Goal: Information Seeking & Learning: Find specific fact

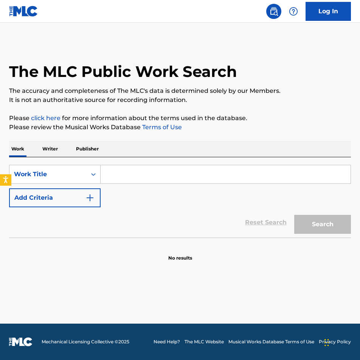
click at [128, 180] on input "Search Form" at bounding box center [226, 174] width 250 height 18
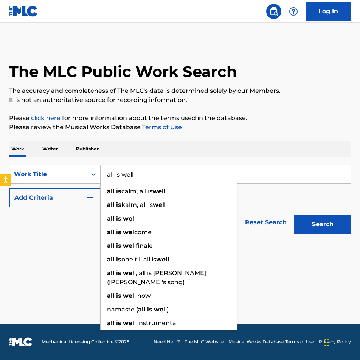
type input "all is well"
click at [323, 224] on button "Search" at bounding box center [323, 224] width 57 height 19
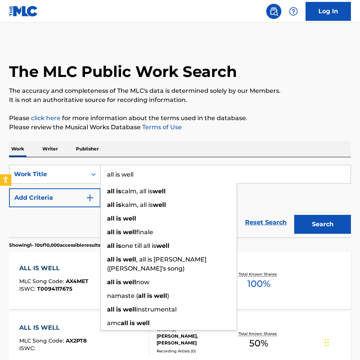
click at [81, 239] on section "Showing 1 - 10 of 10,000 accessible results (Total 698,616 ) ?" at bounding box center [180, 242] width 342 height 11
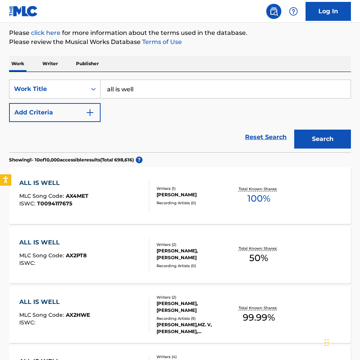
scroll to position [57, 0]
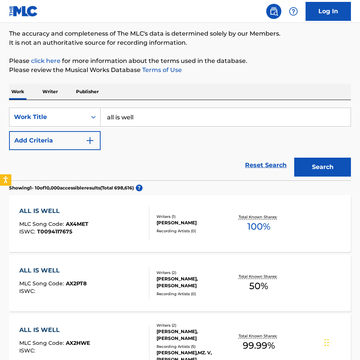
click at [79, 143] on button "Add Criteria" at bounding box center [55, 140] width 92 height 19
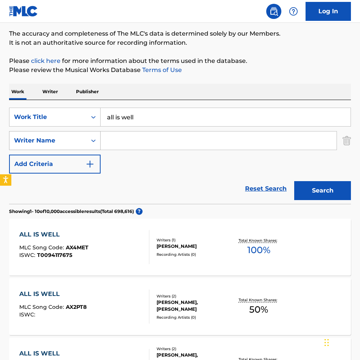
click at [69, 140] on div "Writer Name" at bounding box center [48, 140] width 68 height 9
click at [140, 144] on input "Search Form" at bounding box center [219, 140] width 236 height 18
type input "[PERSON_NAME]"
click at [323, 190] on button "Search" at bounding box center [323, 190] width 57 height 19
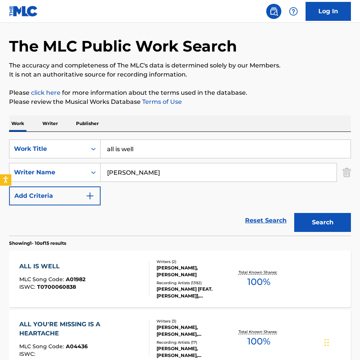
scroll to position [27, 0]
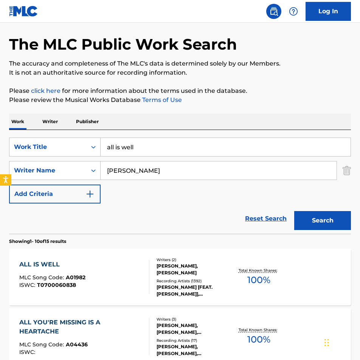
click at [37, 265] on div "ALL IS WELL" at bounding box center [52, 264] width 66 height 9
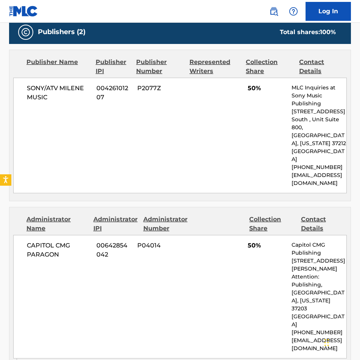
scroll to position [284, 0]
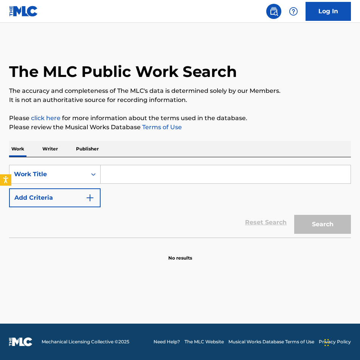
click at [138, 168] on input "Search Form" at bounding box center [226, 174] width 250 height 18
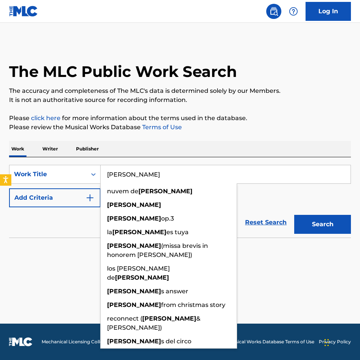
type input "Gloria"
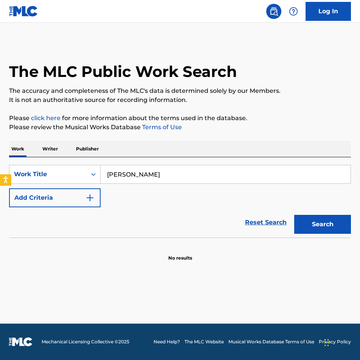
click at [56, 207] on button "Add Criteria" at bounding box center [55, 197] width 92 height 19
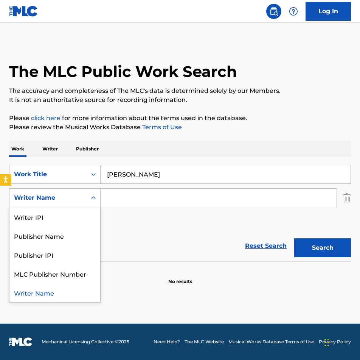
click at [65, 201] on div "Writer Name" at bounding box center [48, 197] width 68 height 9
click at [53, 215] on div "Writer IPI" at bounding box center [54, 216] width 91 height 19
click at [55, 199] on div "Writer IPI" at bounding box center [48, 197] width 68 height 9
click at [47, 213] on div "Writer Name" at bounding box center [54, 216] width 91 height 19
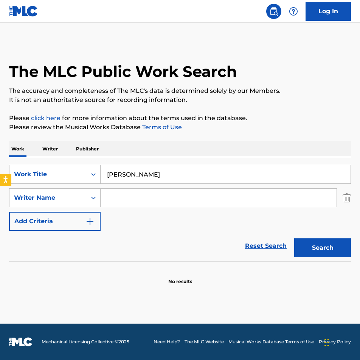
click at [132, 211] on div "SearchWithCriteriac0b5500d-9098-40de-8505-c768bb4719c1 Work Title Gloria Search…" at bounding box center [180, 198] width 342 height 66
click at [132, 202] on input "Search Form" at bounding box center [219, 198] width 236 height 18
type input "Michael W. Smith"
click at [323, 248] on button "Search" at bounding box center [323, 247] width 57 height 19
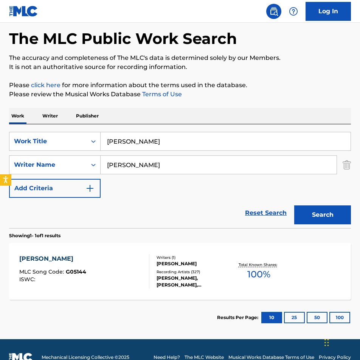
scroll to position [33, 0]
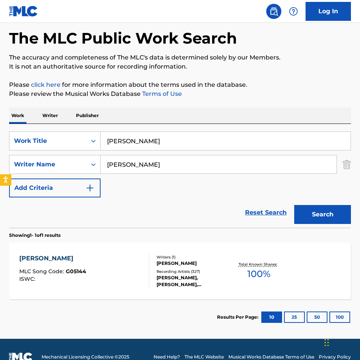
click at [41, 257] on div "GLORIA" at bounding box center [52, 258] width 67 height 9
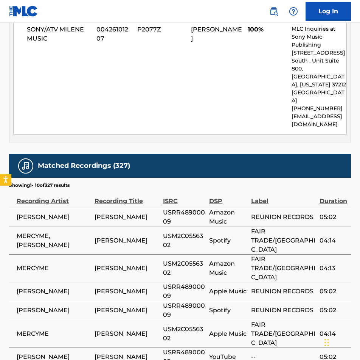
scroll to position [393, 0]
